Goal: Use online tool/utility: Utilize a website feature to perform a specific function

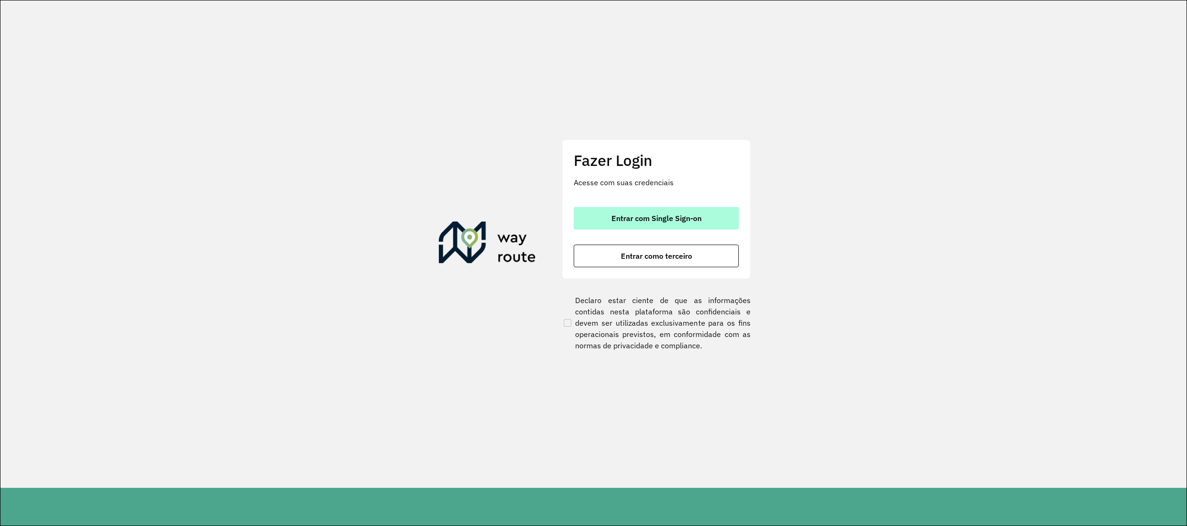
click at [691, 226] on button "Entrar com Single Sign-on" at bounding box center [656, 218] width 165 height 23
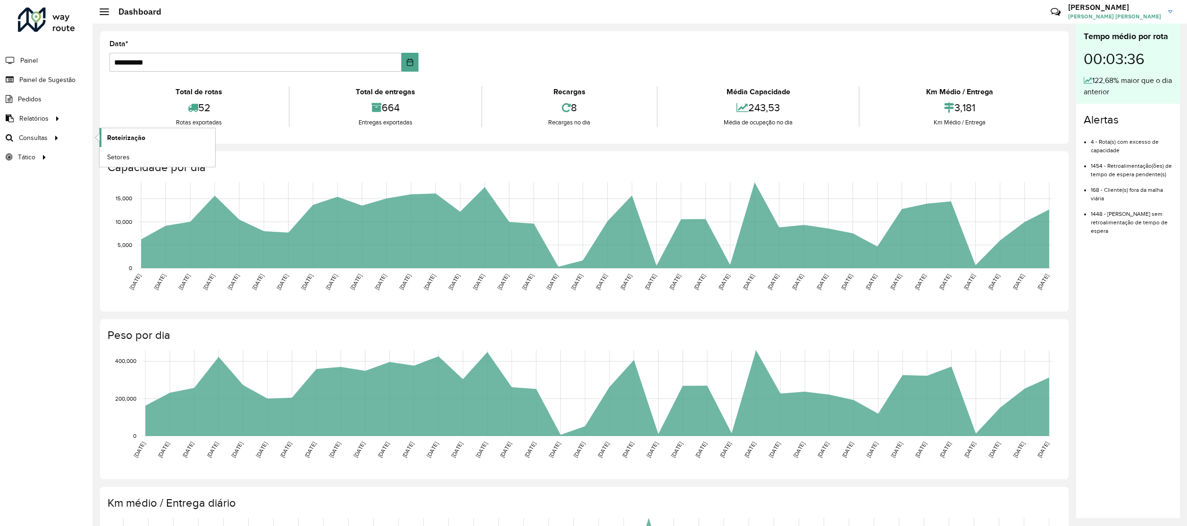
click at [141, 139] on span "Roteirização" at bounding box center [126, 138] width 38 height 10
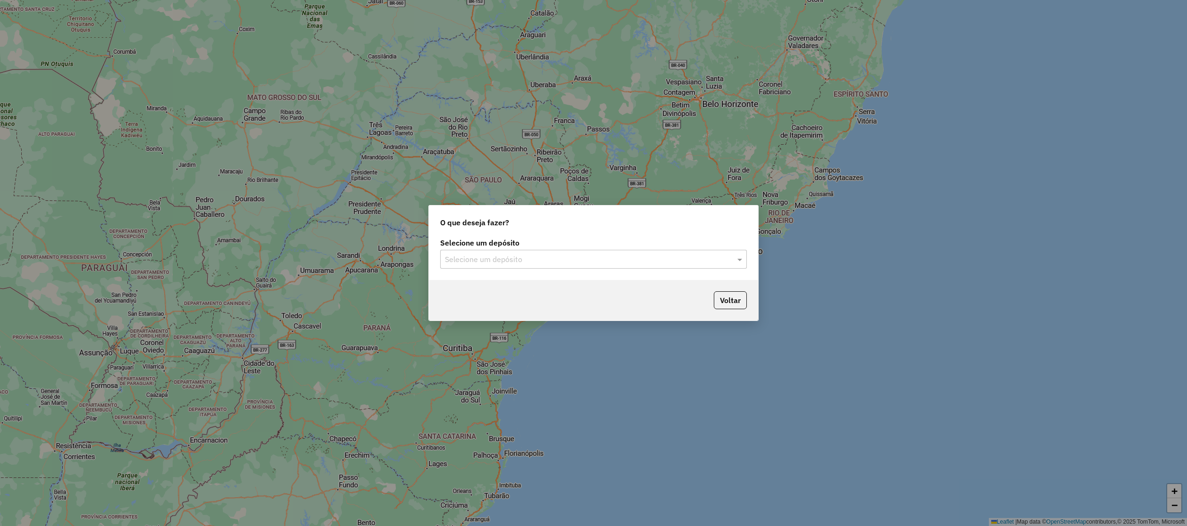
click at [608, 254] on input "text" at bounding box center [584, 259] width 278 height 11
click at [815, 266] on div "O que deseja fazer? Selecione um depósito Selecione um depósito Voltar" at bounding box center [593, 263] width 1187 height 526
